Goal: Navigation & Orientation: Find specific page/section

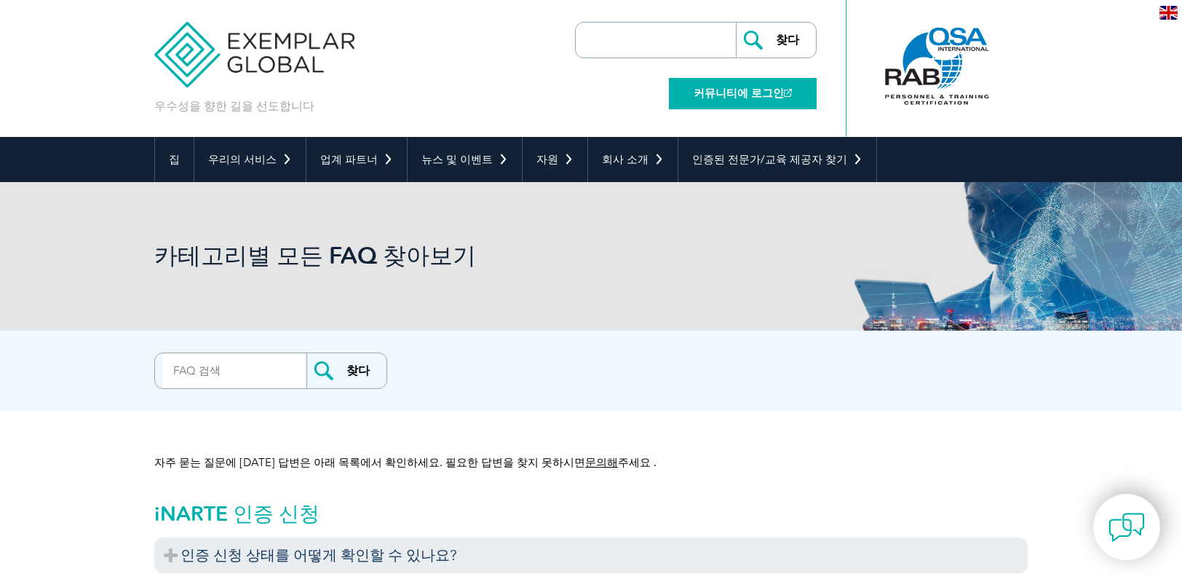
click at [772, 90] on font "커뮤니티에 로그인" at bounding box center [739, 93] width 90 height 13
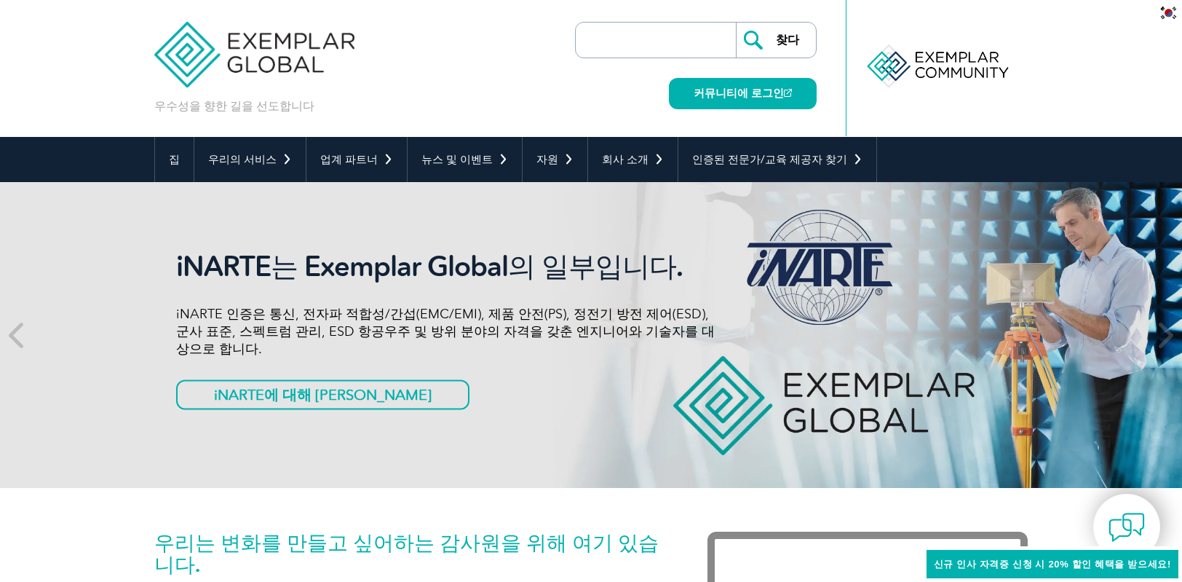
click at [1051, 59] on header "우수성을 향한 길을 선도합니다 찾다 커뮤니티에 로그인 ▼" at bounding box center [591, 68] width 1182 height 137
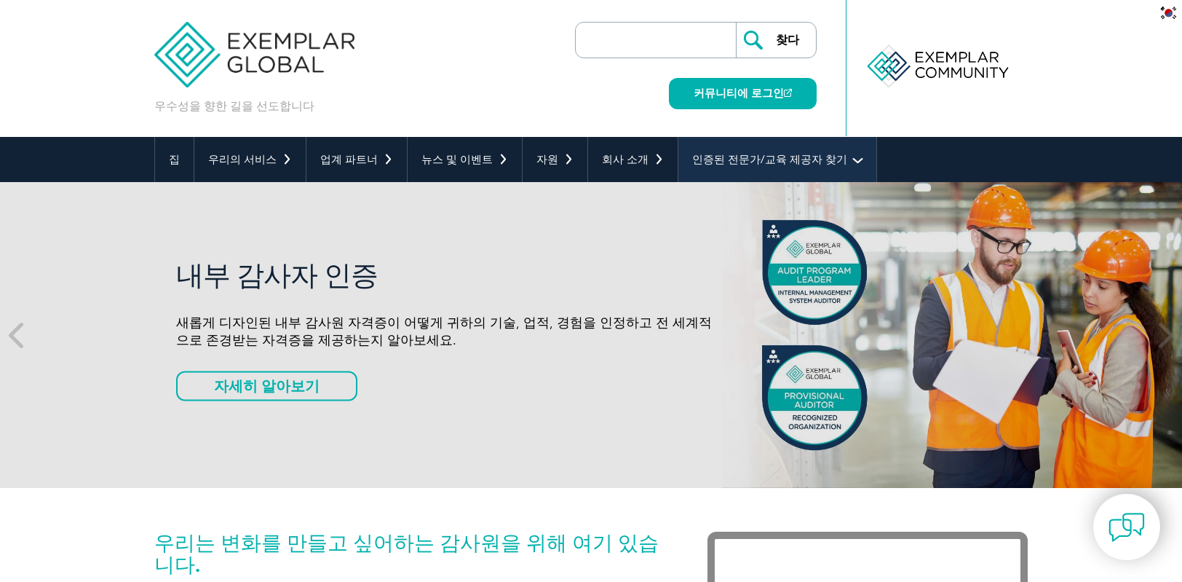
click at [764, 151] on link "인증된 전문가/교육 제공자 찾기" at bounding box center [777, 159] width 198 height 45
click at [716, 157] on font "인증된 전문가/교육 제공자 찾기" at bounding box center [769, 159] width 155 height 13
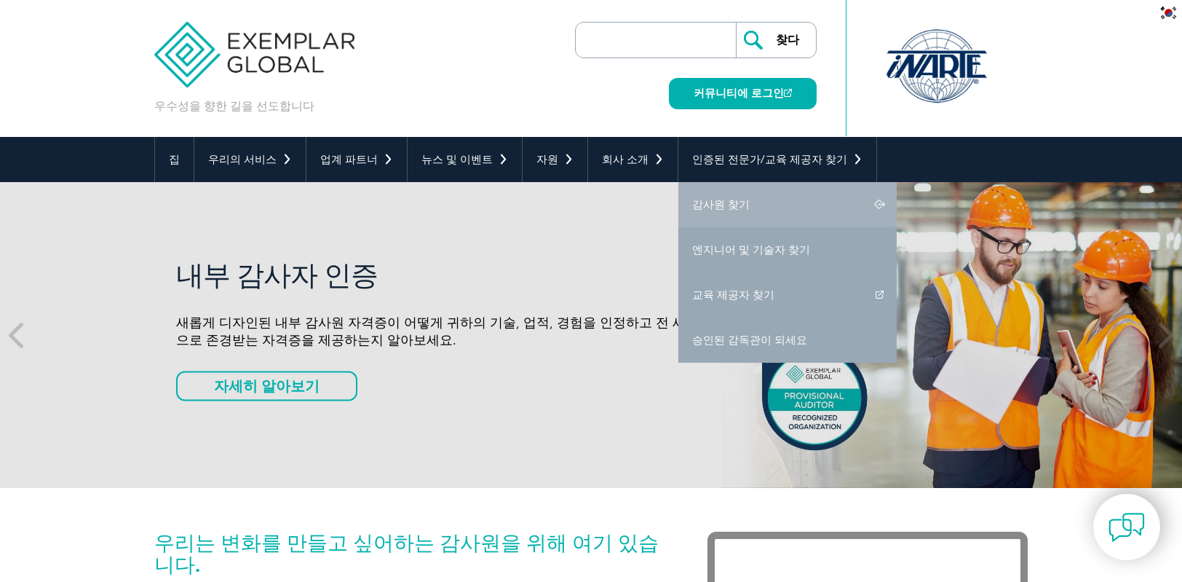
click at [708, 203] on font "감사원 찾기" at bounding box center [720, 204] width 57 height 13
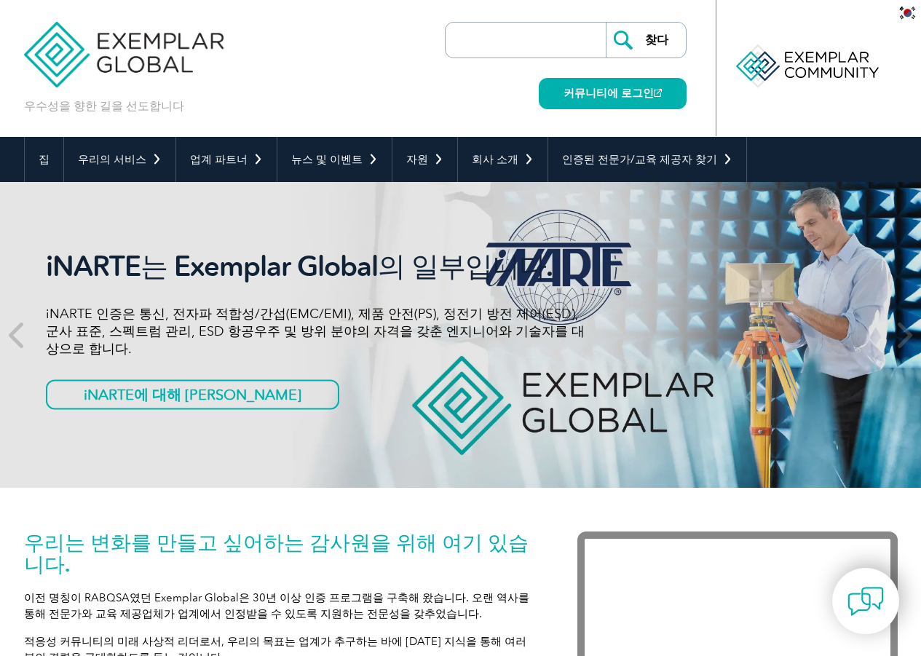
click at [813, 49] on div at bounding box center [806, 66] width 145 height 80
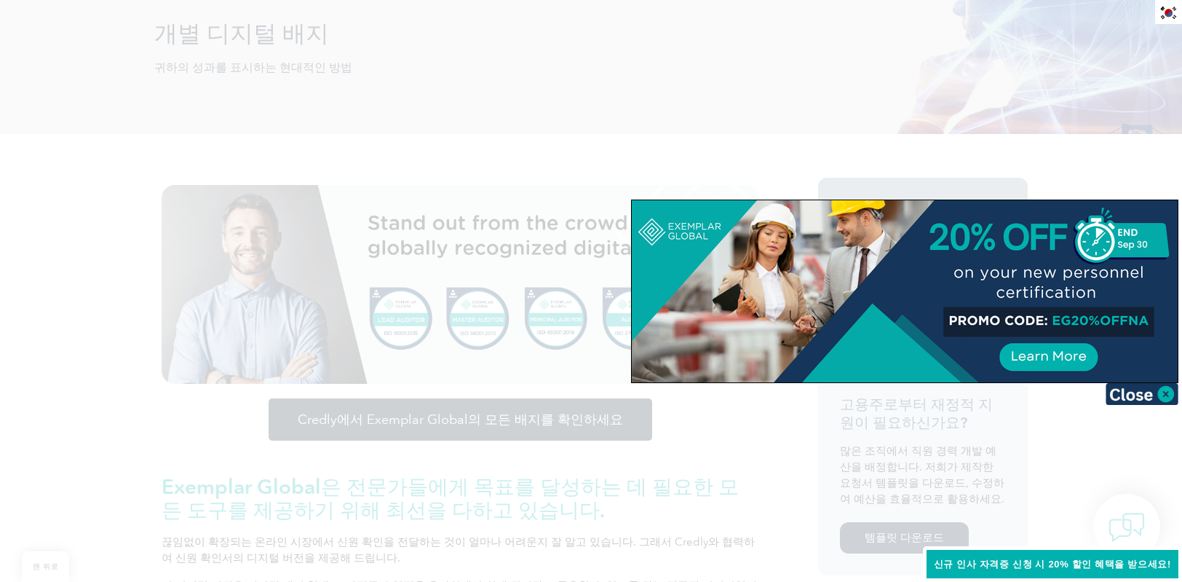
scroll to position [291, 0]
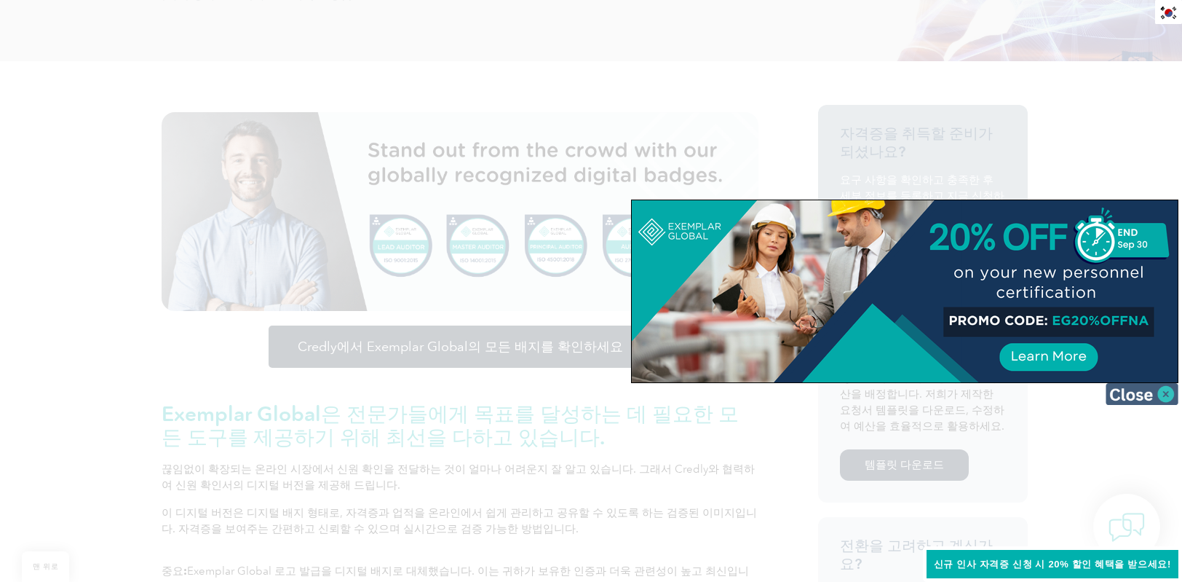
click at [1153, 392] on img at bounding box center [1142, 394] width 73 height 22
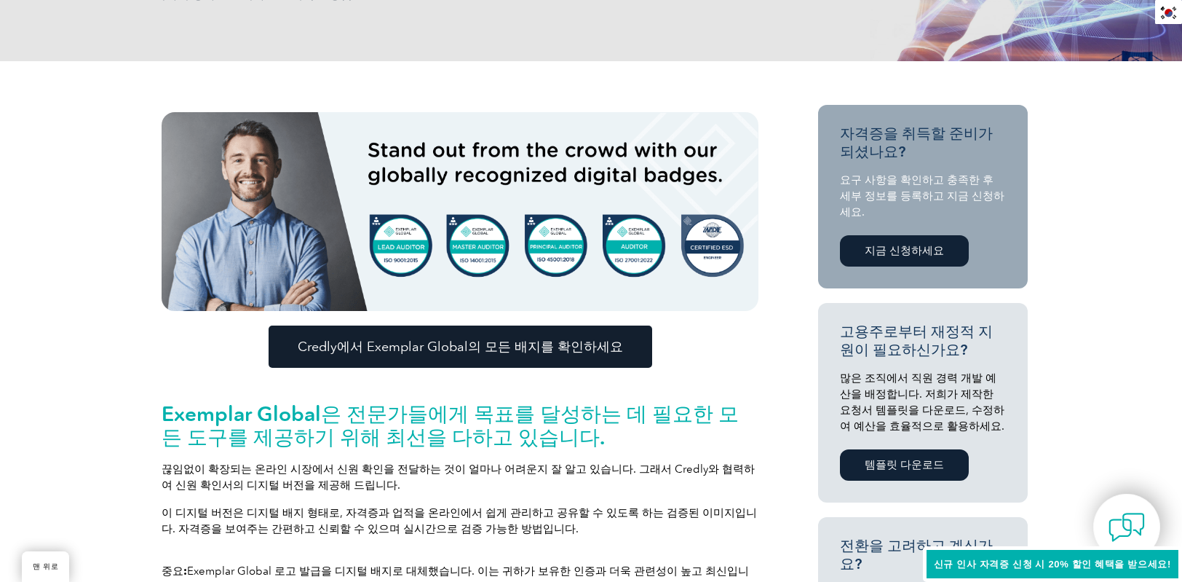
click at [903, 255] on font "지금 신청하세요" at bounding box center [904, 250] width 79 height 13
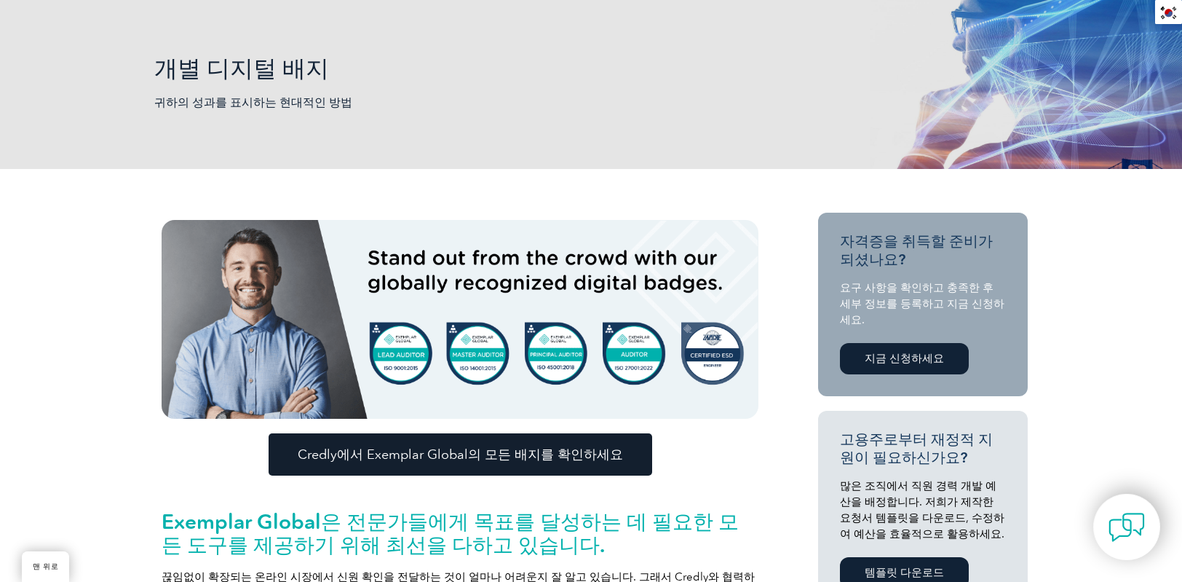
scroll to position [354, 0]
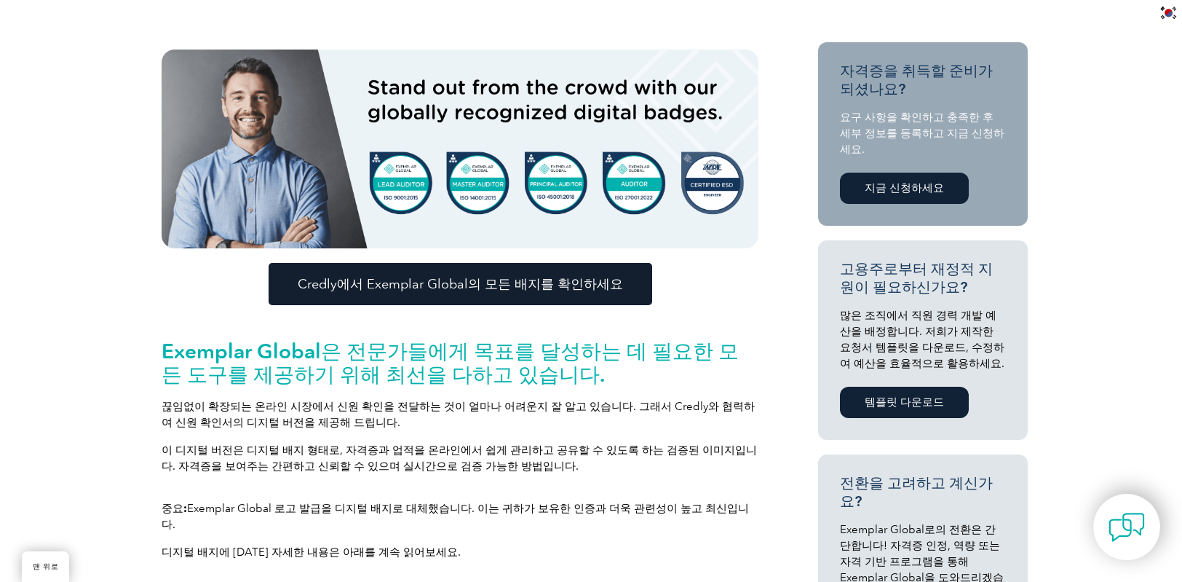
click at [550, 282] on font "Credly에서 Exemplar Global의 모든 배지를 확인하세요" at bounding box center [460, 284] width 325 height 16
click at [881, 191] on font "지금 신청하세요" at bounding box center [904, 187] width 79 height 13
